Goal: Transaction & Acquisition: Purchase product/service

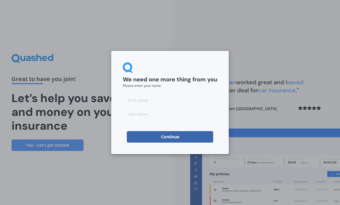
click at [146, 101] on input at bounding box center [170, 100] width 94 height 12
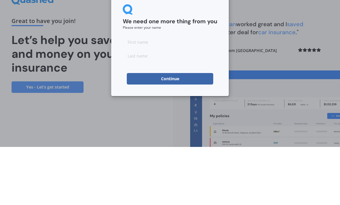
type input "[PERSON_NAME]"
type input "Teller"
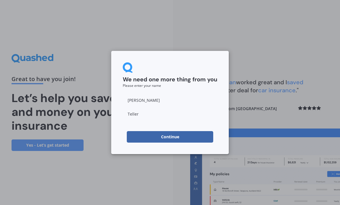
click at [181, 138] on button "Continue" at bounding box center [170, 137] width 86 height 12
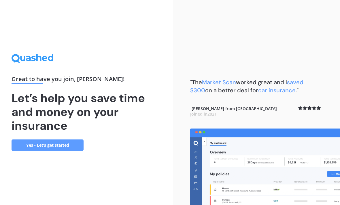
click at [66, 140] on link "Yes - Let’s get started" at bounding box center [48, 146] width 72 height 12
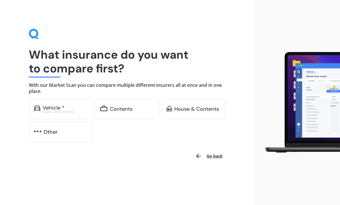
click at [127, 109] on div "Contents" at bounding box center [121, 109] width 23 height 6
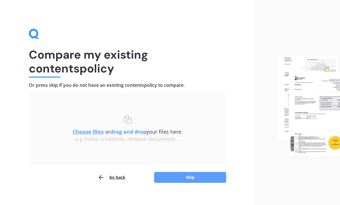
click at [191, 180] on button "Skip" at bounding box center [190, 177] width 72 height 11
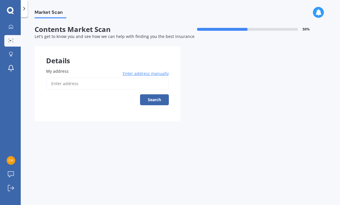
click at [98, 83] on input "My address" at bounding box center [107, 84] width 123 height 12
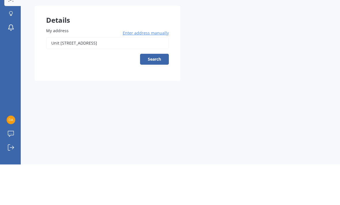
scroll to position [18, 0]
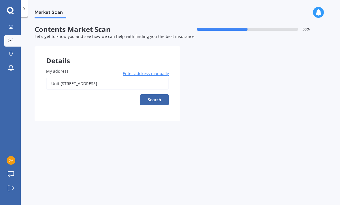
click at [112, 78] on input "Unit [STREET_ADDRESS]" at bounding box center [107, 84] width 123 height 12
type input "[STREET_ADDRESS]"
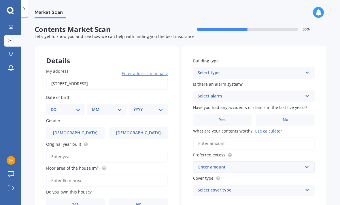
click at [63, 106] on select "DD 01 02 03 04 05 06 07 08 09 10 11 12 13 14 15 16 17 18 19 20 21 22 23 24 25 2…" at bounding box center [66, 109] width 30 height 6
select select "21"
click at [109, 106] on select "MM 01 02 03 04 05 06 07 08 09 10 11 12" at bounding box center [107, 109] width 27 height 6
select select "11"
click at [155, 106] on select "YYYY 2009 2008 2007 2006 2005 2004 2003 2002 2001 2000 1999 1998 1997 1996 1995…" at bounding box center [146, 109] width 27 height 6
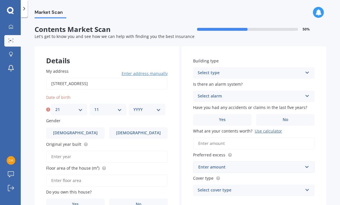
select select "1980"
click at [81, 127] on label "[DEMOGRAPHIC_DATA]" at bounding box center [75, 133] width 58 height 12
click at [0, 0] on input "[DEMOGRAPHIC_DATA]" at bounding box center [0, 0] width 0 height 0
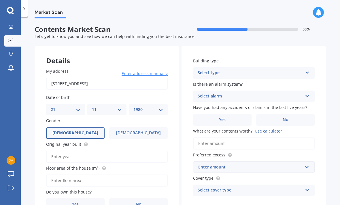
click at [153, 151] on input "Original year built" at bounding box center [106, 157] width 121 height 12
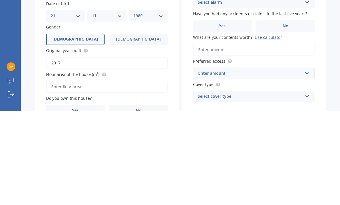
type input "2017"
click at [134, 175] on input "Floor area of the house (m²)" at bounding box center [106, 181] width 121 height 12
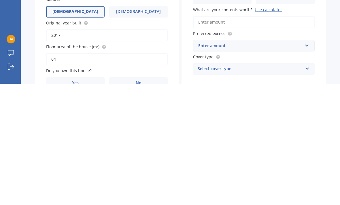
type input "64"
click at [85, 199] on label "Yes" at bounding box center [75, 205] width 58 height 12
click at [0, 0] on input "Yes" at bounding box center [0, 0] width 0 height 0
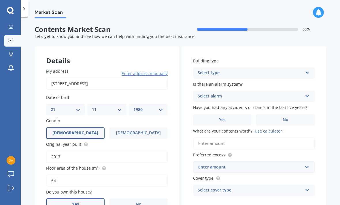
click at [140, 199] on label "No" at bounding box center [138, 205] width 58 height 12
click at [0, 0] on input "No" at bounding box center [0, 0] width 0 height 0
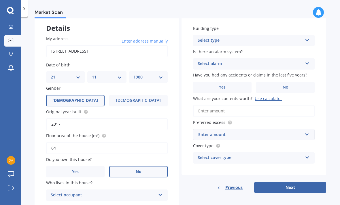
scroll to position [33, 0]
click at [159, 192] on icon at bounding box center [160, 194] width 5 height 4
click at [148, 201] on div "Tenant" at bounding box center [106, 206] width 121 height 10
click at [284, 37] on div "Select type" at bounding box center [249, 40] width 105 height 7
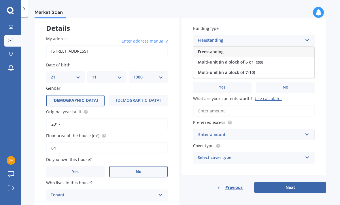
click at [247, 70] on span "Multi-unit (in a block of 7-10)" at bounding box center [226, 72] width 57 height 5
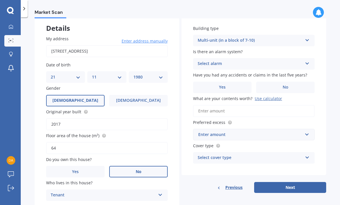
click at [294, 37] on div "Multi-unit (in a block of 7-10)" at bounding box center [249, 40] width 105 height 7
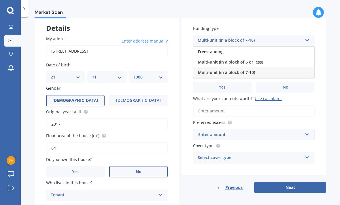
click at [215, 49] on span "Freestanding" at bounding box center [211, 51] width 26 height 5
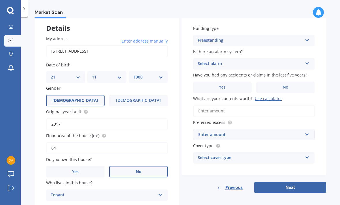
click at [281, 60] on div "Select alarm" at bounding box center [249, 63] width 105 height 7
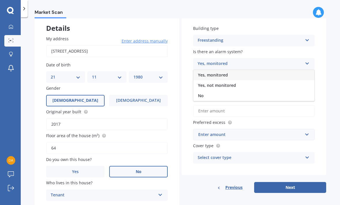
click at [206, 91] on div "No" at bounding box center [253, 96] width 121 height 10
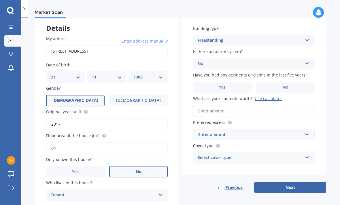
click at [289, 82] on label "No" at bounding box center [285, 88] width 58 height 12
click at [0, 0] on input "No" at bounding box center [0, 0] width 0 height 0
click at [211, 105] on input "What are your contents worth? Use calculator" at bounding box center [253, 111] width 121 height 12
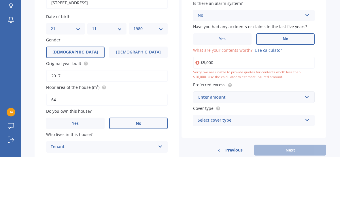
type input "$50,000"
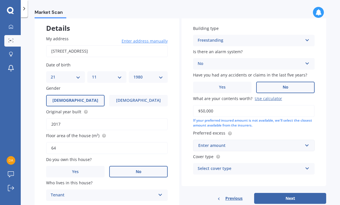
click at [246, 142] on div "Enter amount" at bounding box center [250, 145] width 104 height 6
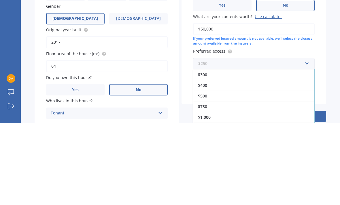
scroll to position [10, 0]
click at [203, 175] on span "$500" at bounding box center [202, 177] width 9 height 5
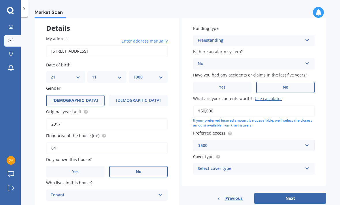
click at [240, 165] on div "Select cover type" at bounding box center [249, 168] width 105 height 7
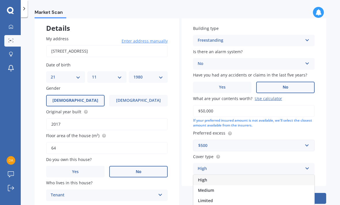
click at [207, 175] on div "High" at bounding box center [253, 180] width 121 height 10
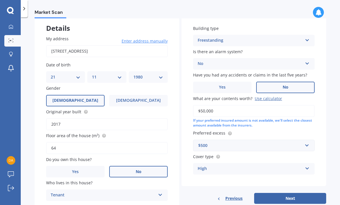
click at [293, 193] on button "Next" at bounding box center [290, 198] width 72 height 11
select select "21"
select select "11"
select select "1980"
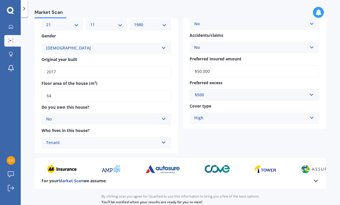
scroll to position [66, 0]
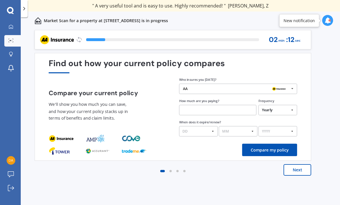
click at [219, 110] on input "text" at bounding box center [217, 110] width 77 height 10
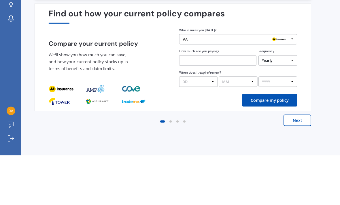
click at [252, 84] on div "AA AA Tower AMI State AMP ANZ ASB BNZ Trade Me Insurance Westpac Other" at bounding box center [238, 89] width 118 height 10
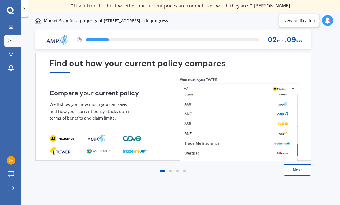
scroll to position [38, 0]
click at [199, 152] on div "Westpac" at bounding box center [191, 154] width 15 height 4
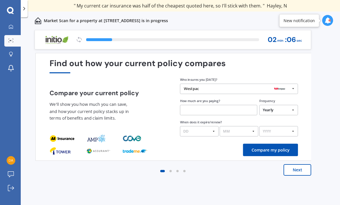
click at [207, 105] on input "text" at bounding box center [218, 110] width 77 height 10
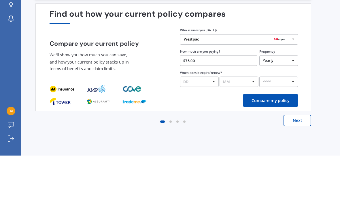
type input "$75.00"
click at [283, 105] on select "Yearly Six-Monthly Quarterly Monthly Fortnightly Weekly One-Off" at bounding box center [278, 110] width 39 height 10
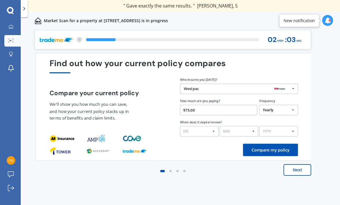
select select "Monthly"
click at [210, 126] on select "DD 01 02 03 04 05 06 07 08 09 10 11 12 13 14 15 16 17 18 19 20 21 22 23 24 25 2…" at bounding box center [199, 131] width 39 height 10
select select "16"
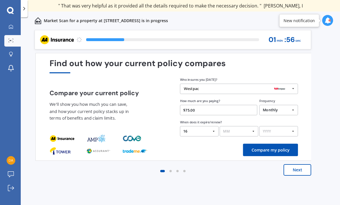
click at [237, 126] on select "MM 01 02 03 04 05 06 07 08 09 10 11 12" at bounding box center [238, 131] width 39 height 10
click at [238, 126] on select "MM 01 02 03 04 05 06 07 08 09 10 11 12" at bounding box center [238, 131] width 39 height 10
select select "09"
click at [282, 126] on select "YYYY 2026 2025 2024" at bounding box center [278, 131] width 39 height 10
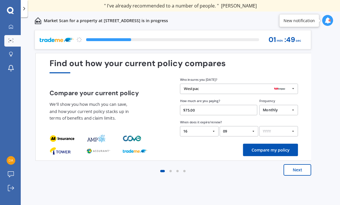
select select "2026"
click at [269, 144] on button "Compare my policy" at bounding box center [270, 150] width 55 height 12
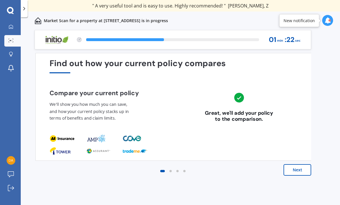
click at [296, 164] on button "Next" at bounding box center [297, 170] width 28 height 12
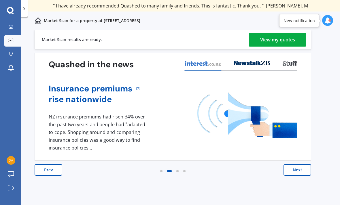
click at [267, 33] on div "View my quotes" at bounding box center [277, 40] width 35 height 14
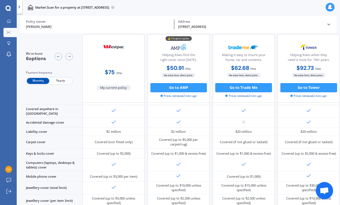
scroll to position [51, 0]
